Goal: Task Accomplishment & Management: Manage account settings

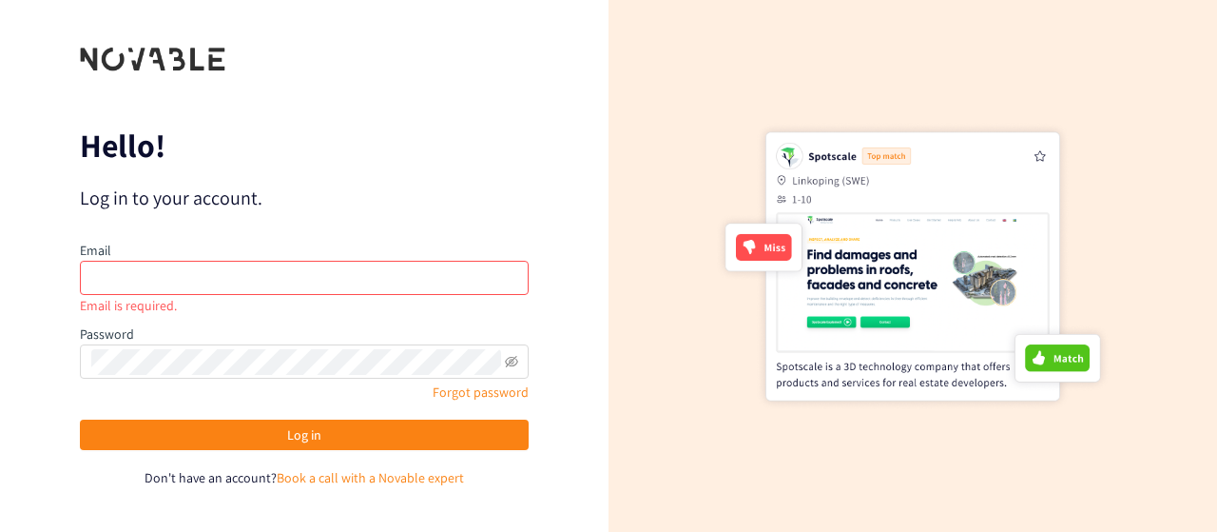
click at [359, 227] on form "Hello! Log in to your account. Email Email is required. Password Forgot passwor…" at bounding box center [304, 266] width 449 height 444
click at [325, 477] on link "Book a call with a Novable expert" at bounding box center [370, 477] width 187 height 17
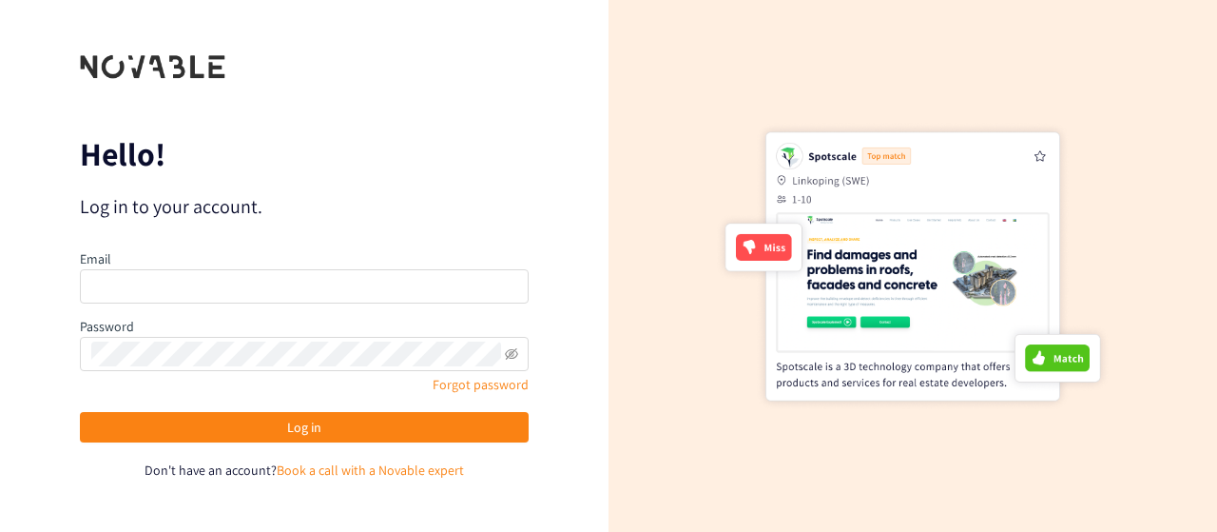
click at [316, 259] on div "Email" at bounding box center [304, 275] width 449 height 55
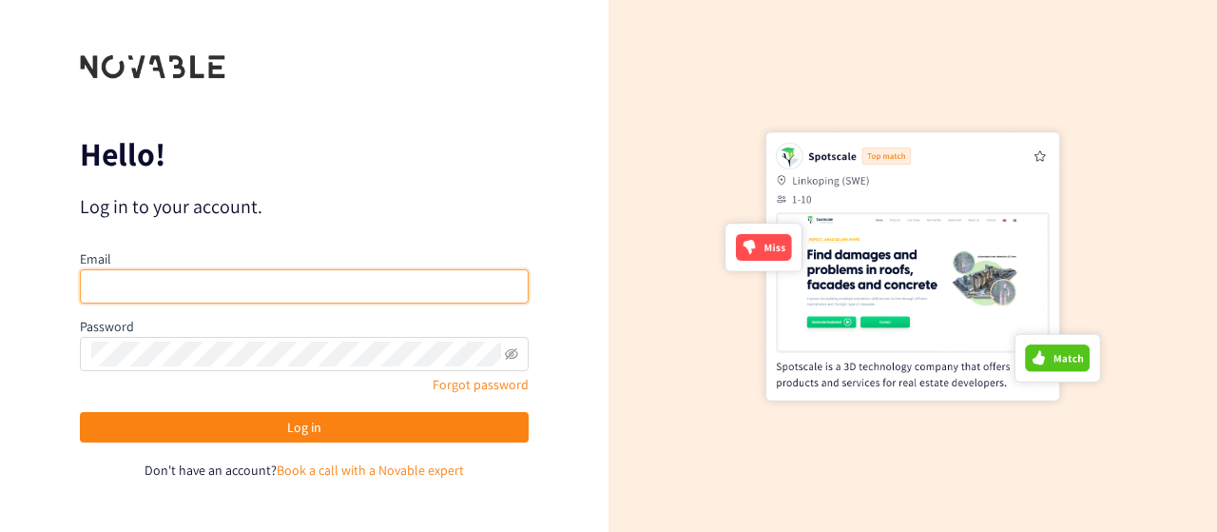
click at [321, 285] on input "email" at bounding box center [304, 286] width 449 height 34
click at [391, 282] on input "email" at bounding box center [304, 286] width 449 height 34
click at [430, 281] on input "email" at bounding box center [304, 286] width 449 height 34
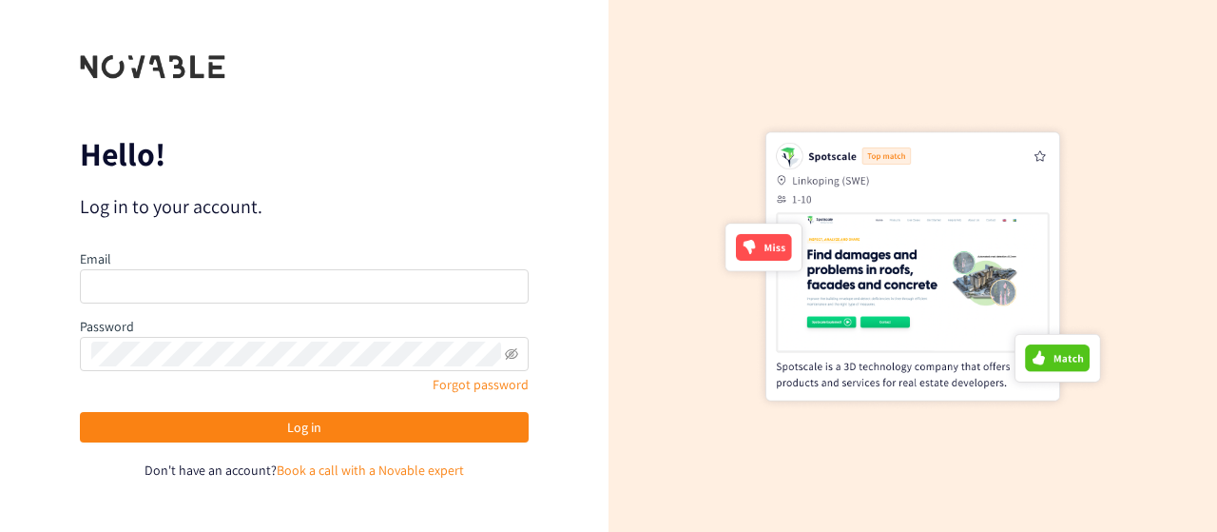
click at [584, 456] on div "Hello! Log in to your account. Email Password Forgot password Log in Don't have…" at bounding box center [304, 266] width 609 height 532
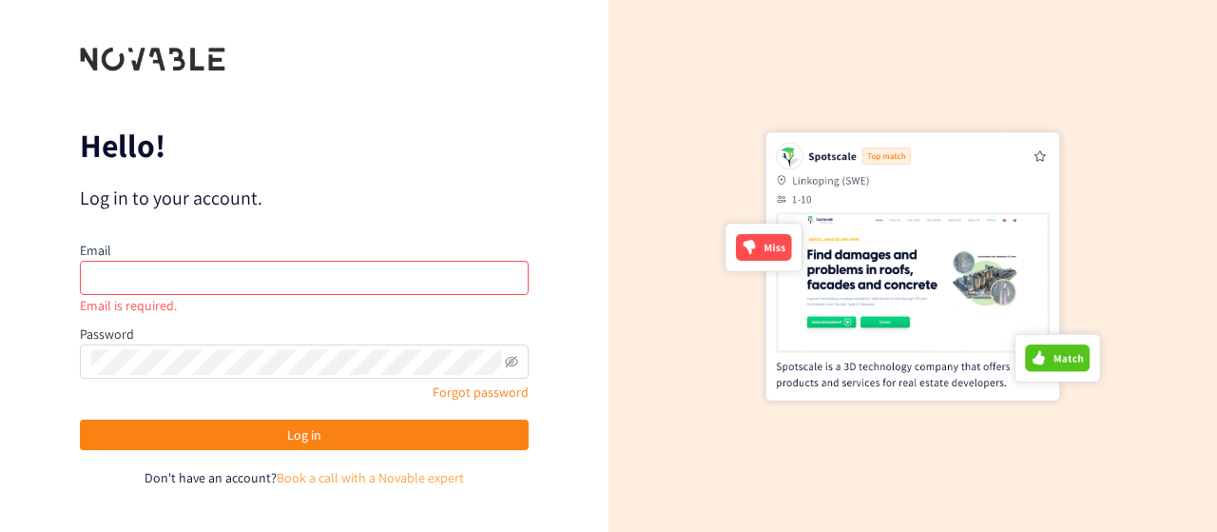
click at [417, 477] on link "Book a call with a Novable expert" at bounding box center [370, 477] width 187 height 17
drag, startPoint x: 373, startPoint y: 306, endPoint x: 369, endPoint y: 282, distance: 24.1
click at [371, 302] on div "Email is required." at bounding box center [304, 305] width 449 height 21
click at [367, 279] on input "email" at bounding box center [304, 278] width 449 height 34
paste input "ArthurSaraiva25"
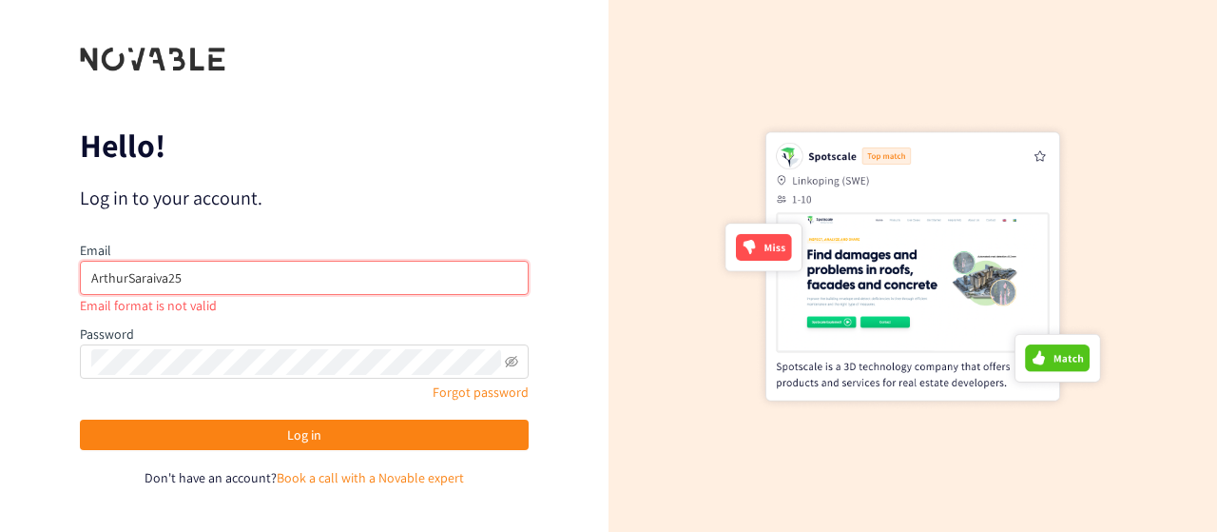
drag, startPoint x: 367, startPoint y: 279, endPoint x: 46, endPoint y: 271, distance: 321.5
click at [46, 271] on div "Hello! Log in to your account. Email ArthurSaraiva25 Email format is not valid …" at bounding box center [304, 266] width 609 height 532
drag, startPoint x: 211, startPoint y: 284, endPoint x: 0, endPoint y: 280, distance: 211.2
click at [0, 280] on div "Hello! Log in to your account. Email [PERSON_NAME] Email format is not valid Pa…" at bounding box center [304, 266] width 609 height 532
paste input "[EMAIL_ADDRESS][DOMAIN_NAME]"
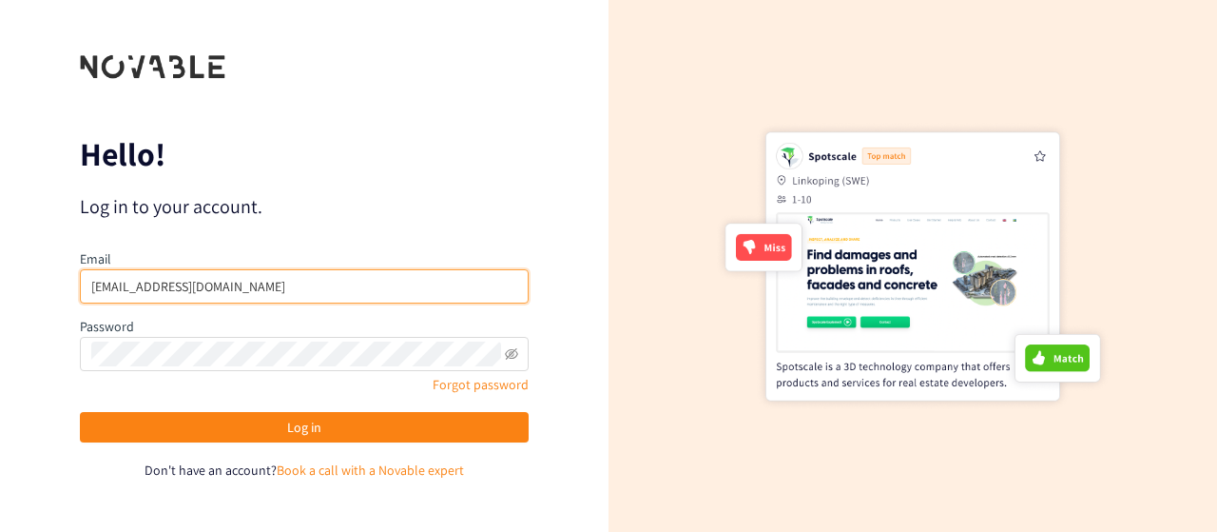
type input "[EMAIL_ADDRESS][DOMAIN_NAME]"
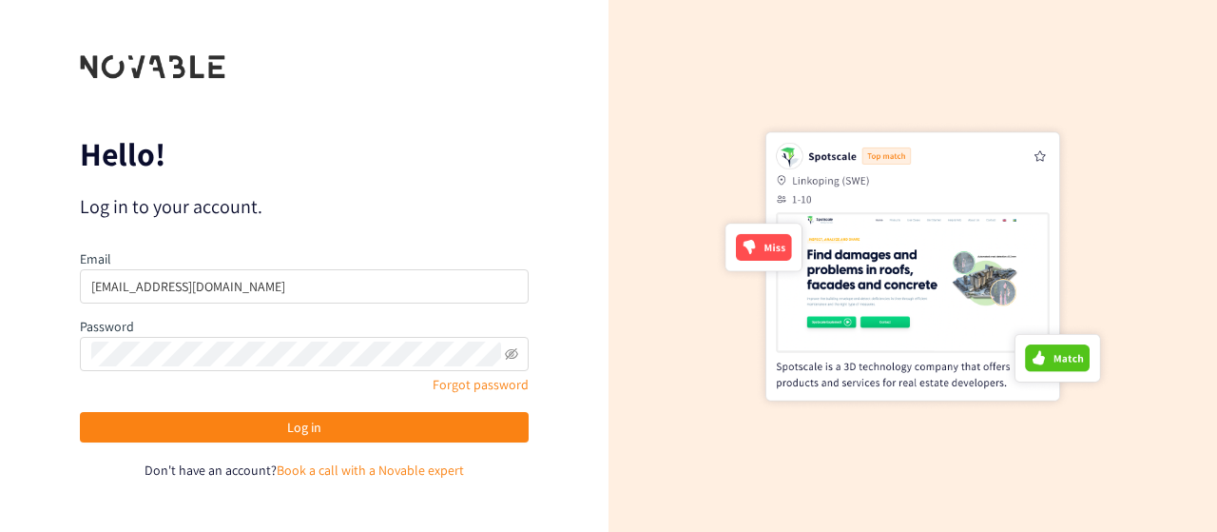
click at [221, 337] on span at bounding box center [304, 354] width 449 height 34
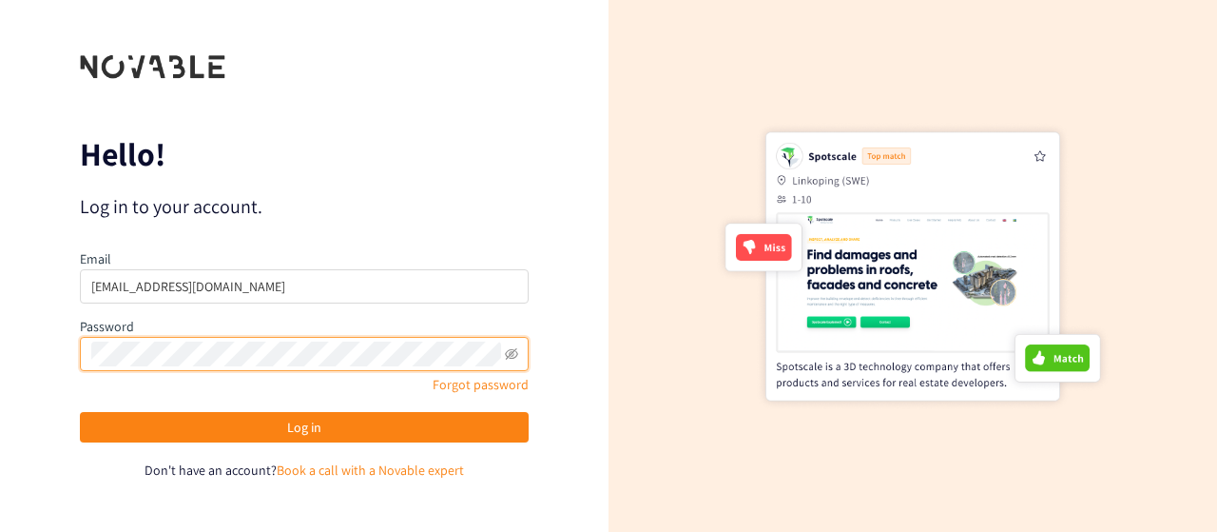
click at [80, 412] on button "Log in" at bounding box center [304, 427] width 449 height 30
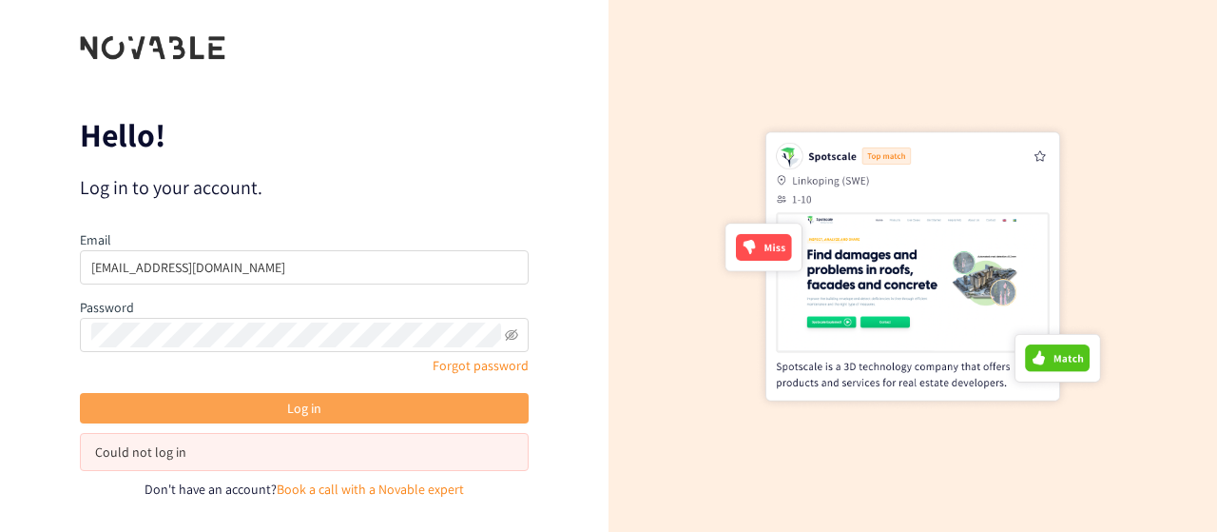
click at [125, 412] on button "Log in" at bounding box center [304, 408] width 449 height 30
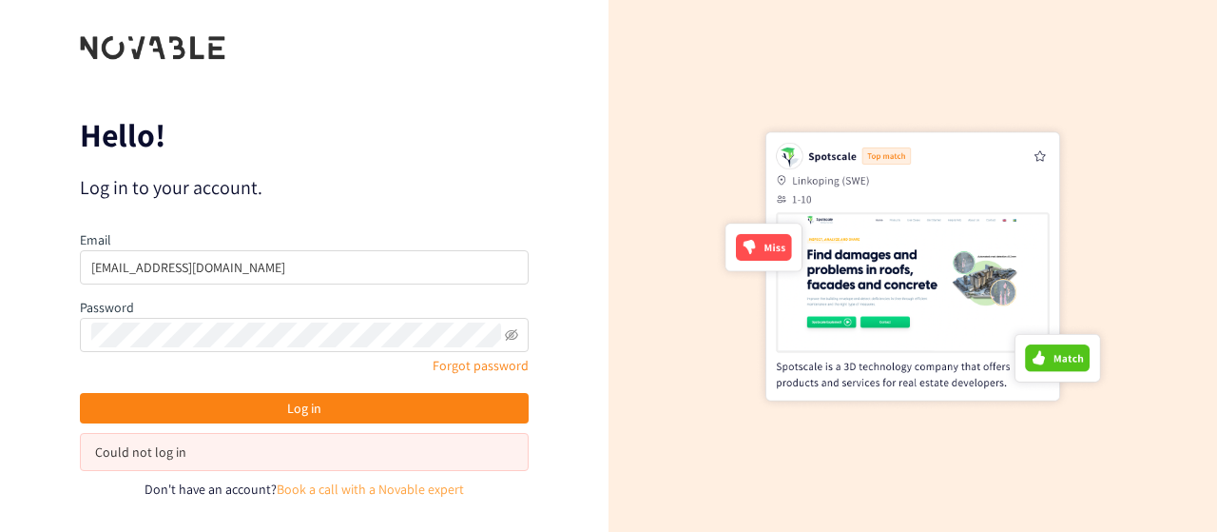
click at [302, 485] on link "Book a call with a Novable expert" at bounding box center [370, 488] width 187 height 17
